Goal: Transaction & Acquisition: Book appointment/travel/reservation

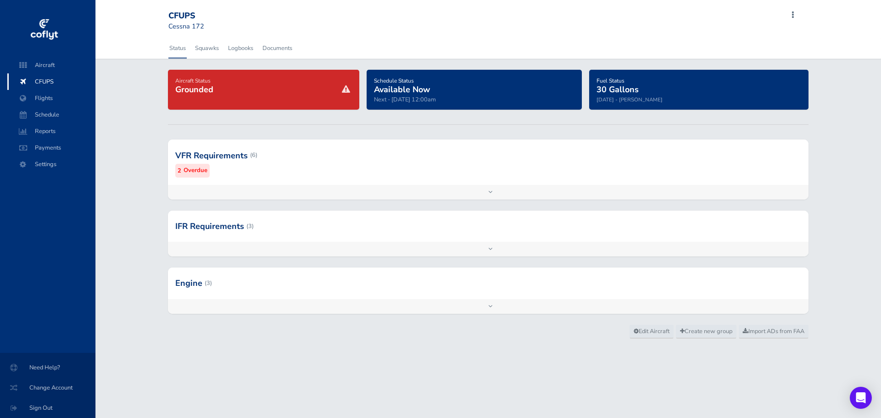
click at [411, 90] on span "Available Now" at bounding box center [402, 89] width 56 height 11
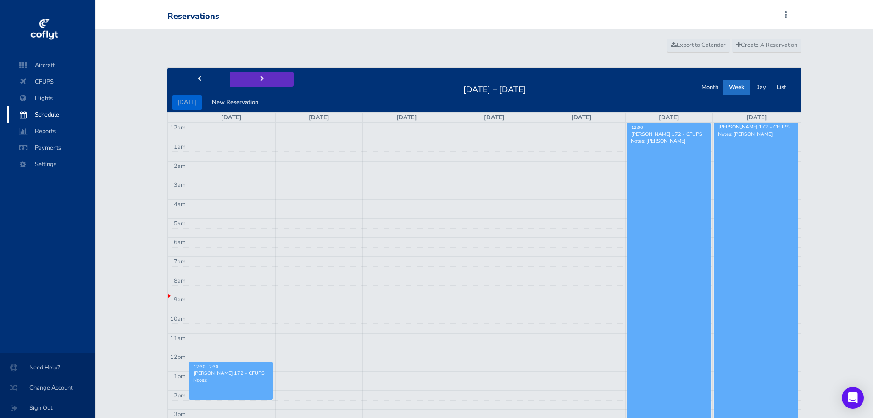
click at [262, 78] on button "next" at bounding box center [261, 79] width 63 height 14
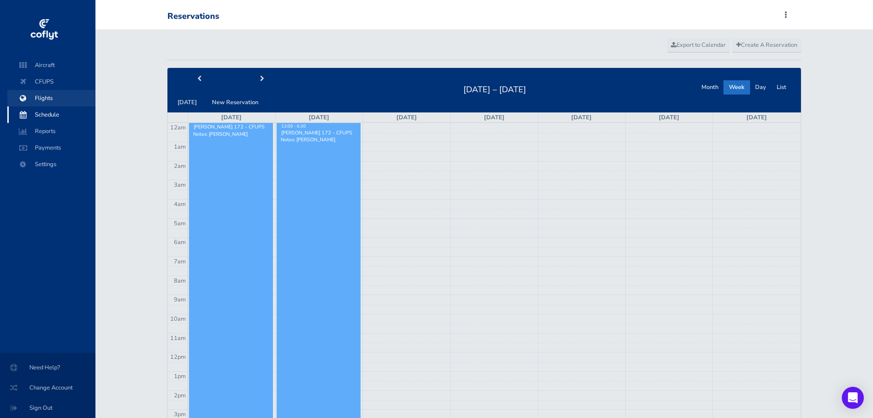
click at [46, 98] on span "Flights" at bounding box center [52, 98] width 70 height 17
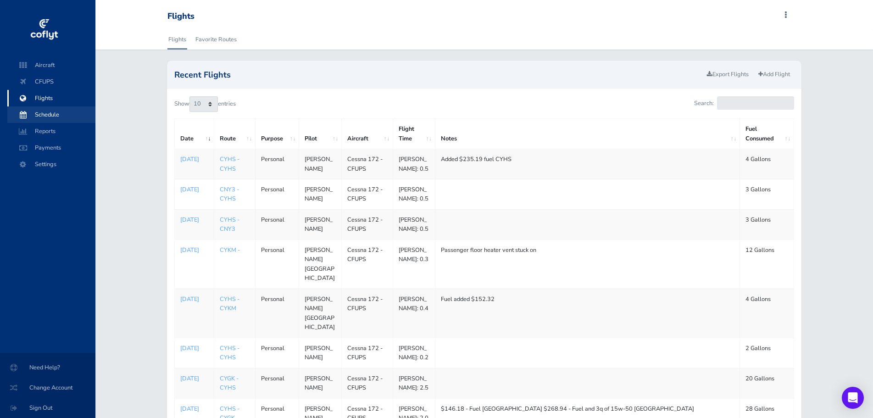
click at [47, 115] on span "Schedule" at bounding box center [52, 114] width 70 height 17
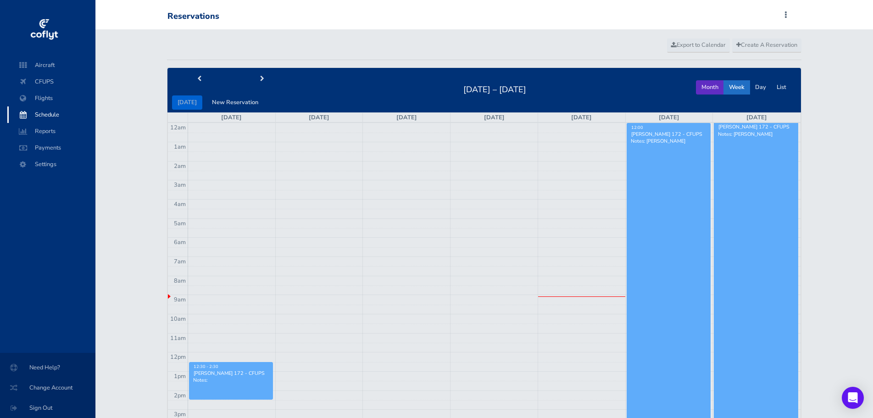
click at [717, 94] on button "Month" at bounding box center [710, 87] width 28 height 14
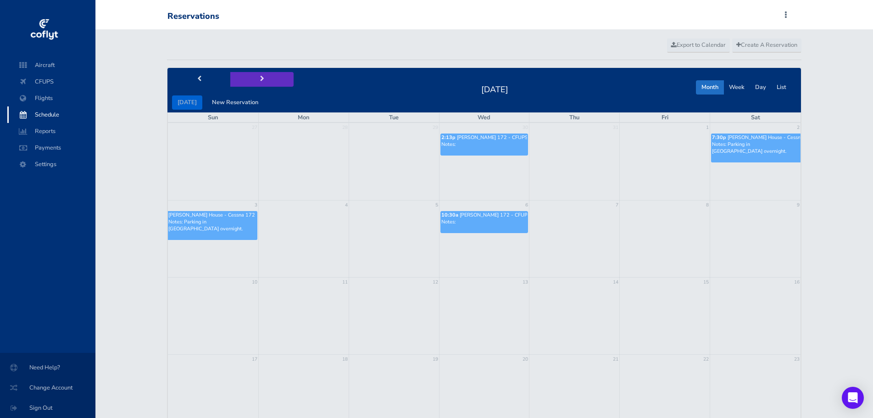
click at [260, 80] on span "next" at bounding box center [262, 79] width 4 height 6
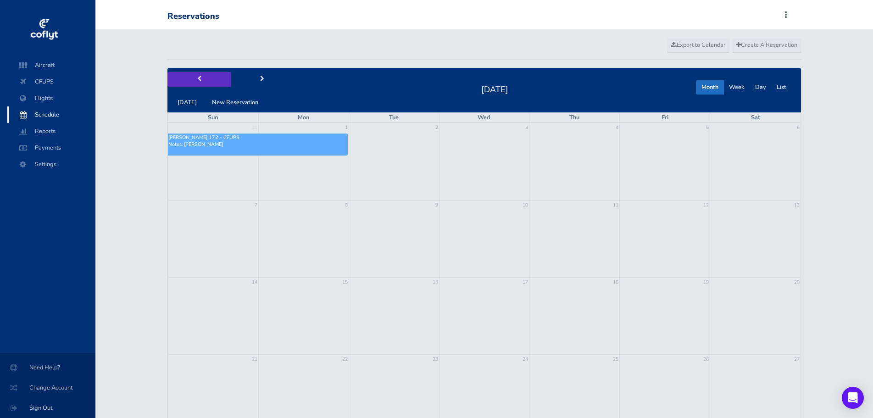
click at [198, 78] on span "prev" at bounding box center [199, 79] width 4 height 6
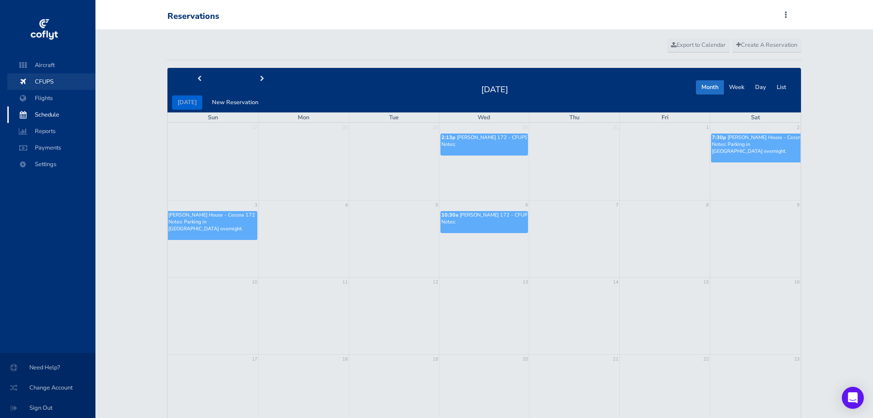
click at [43, 80] on span "CFUPS" at bounding box center [52, 81] width 70 height 17
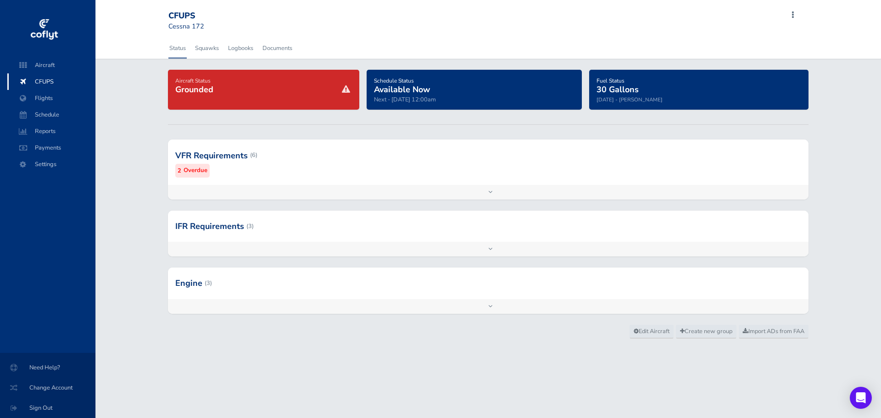
click at [249, 98] on div "Aircraft Status Grounded" at bounding box center [263, 89] width 177 height 29
click at [196, 176] on div at bounding box center [488, 155] width 641 height 45
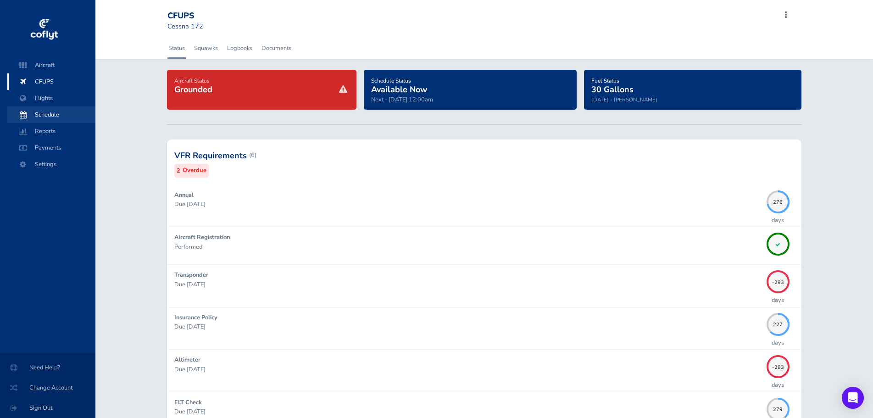
click at [64, 118] on span "Schedule" at bounding box center [52, 114] width 70 height 17
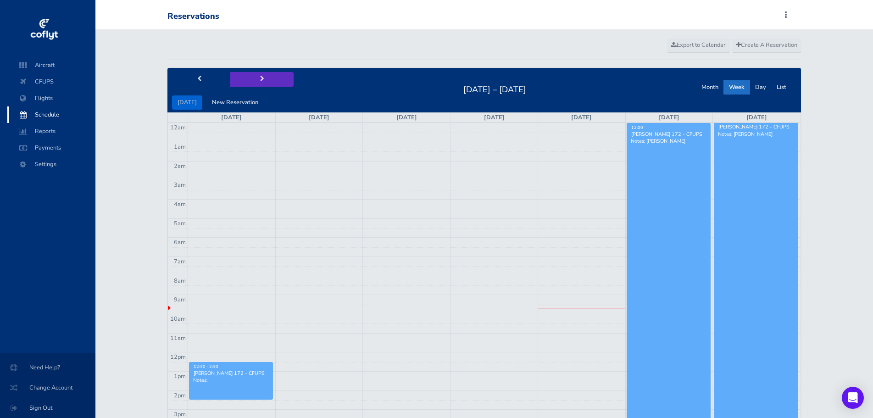
click at [262, 81] on button "next" at bounding box center [261, 79] width 63 height 14
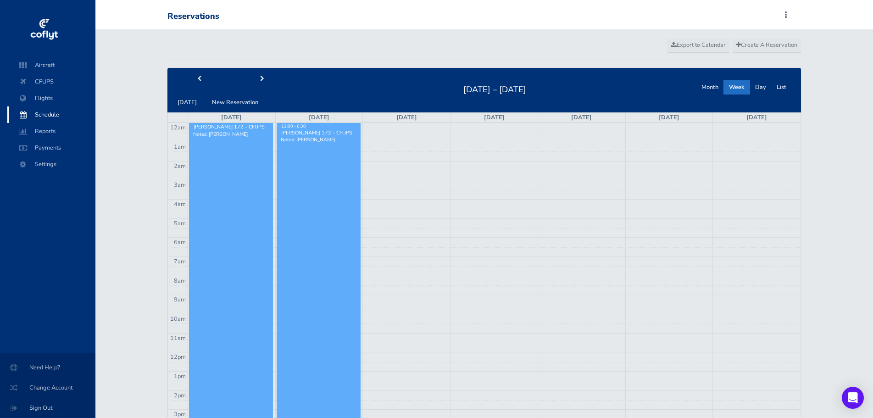
click at [393, 244] on td at bounding box center [494, 243] width 613 height 10
click at [760, 46] on span "Create A Reservation" at bounding box center [767, 45] width 61 height 8
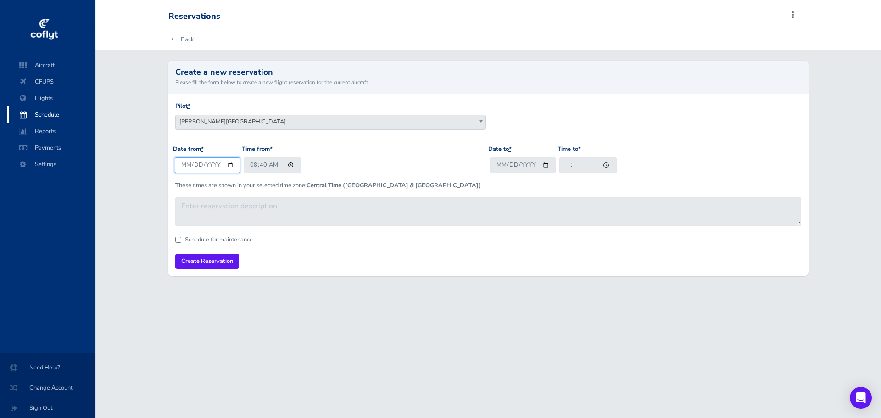
click at [230, 166] on input "2025-08-28" at bounding box center [208, 164] width 66 height 15
type input "2025-09-02"
click at [277, 166] on input "08:40" at bounding box center [272, 164] width 57 height 15
click at [253, 167] on input "08:40" at bounding box center [272, 164] width 57 height 15
type input "06:30"
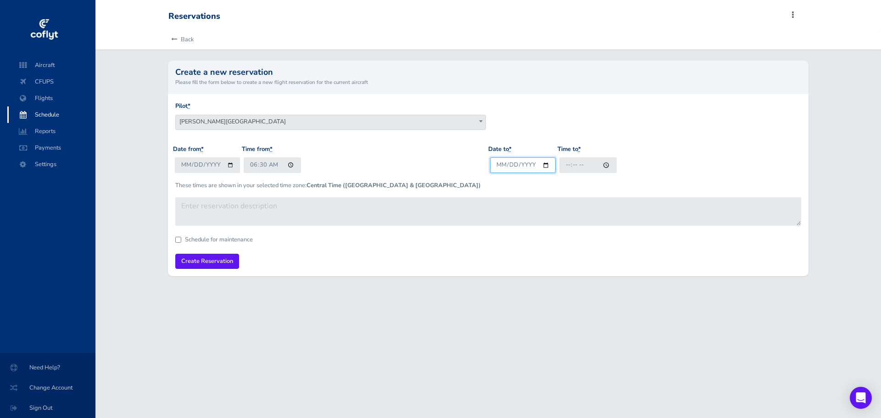
click at [505, 168] on input "Date to *" at bounding box center [523, 164] width 66 height 15
click at [175, 254] on input "Create Reservation" at bounding box center [207, 261] width 64 height 15
click at [517, 166] on input "Date to *" at bounding box center [523, 164] width 66 height 15
type input "2025-09-02"
click at [583, 162] on input "Time to *" at bounding box center [588, 164] width 57 height 15
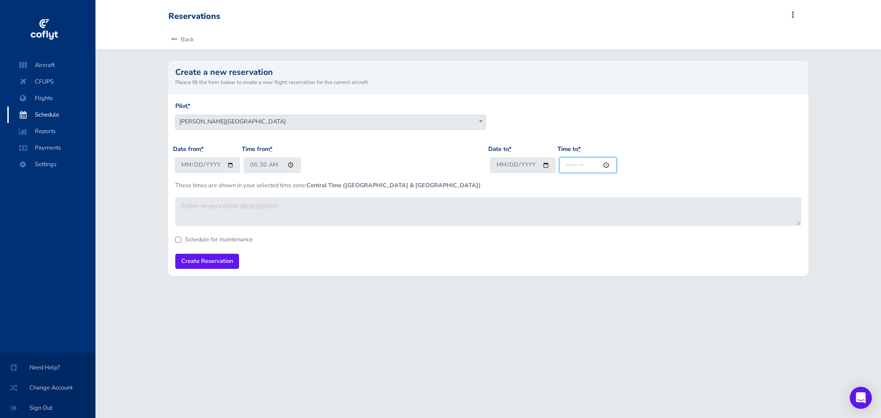
click at [591, 167] on input "Time to *" at bounding box center [588, 164] width 57 height 15
click at [607, 166] on input "Time to *" at bounding box center [588, 164] width 57 height 15
type input "21:30"
click at [511, 184] on p "These times are shown in your selected time zone: Central Time (US & Canada)" at bounding box center [488, 185] width 627 height 9
click at [198, 263] on input "Create Reservation" at bounding box center [207, 261] width 64 height 15
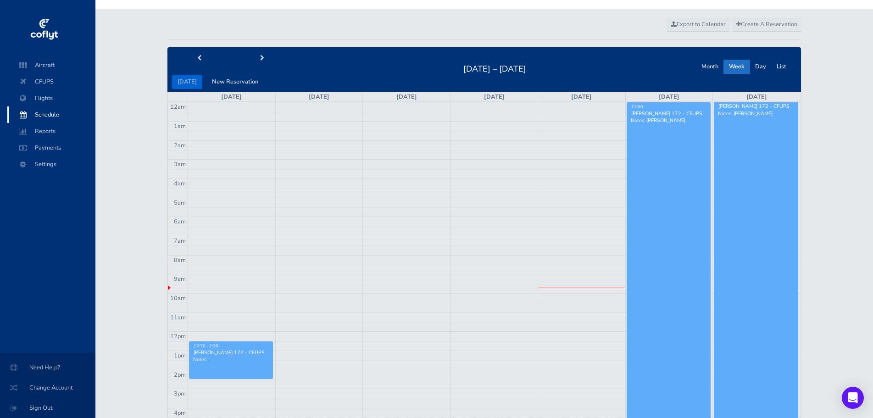
scroll to position [13, 0]
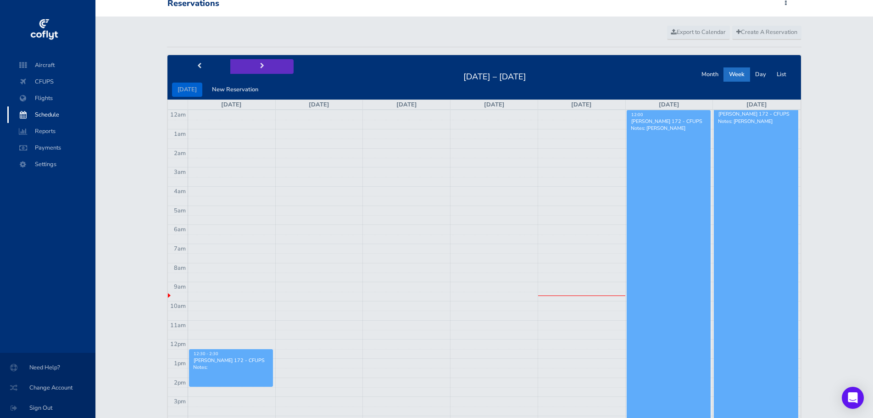
click at [262, 66] on button "next" at bounding box center [261, 66] width 63 height 14
